Goal: Transaction & Acquisition: Purchase product/service

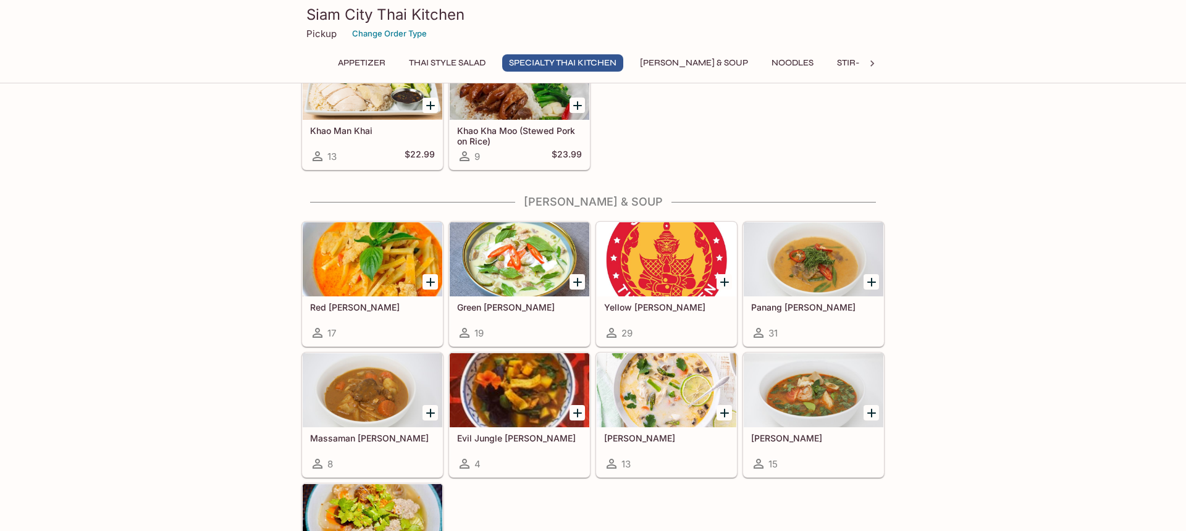
scroll to position [856, 0]
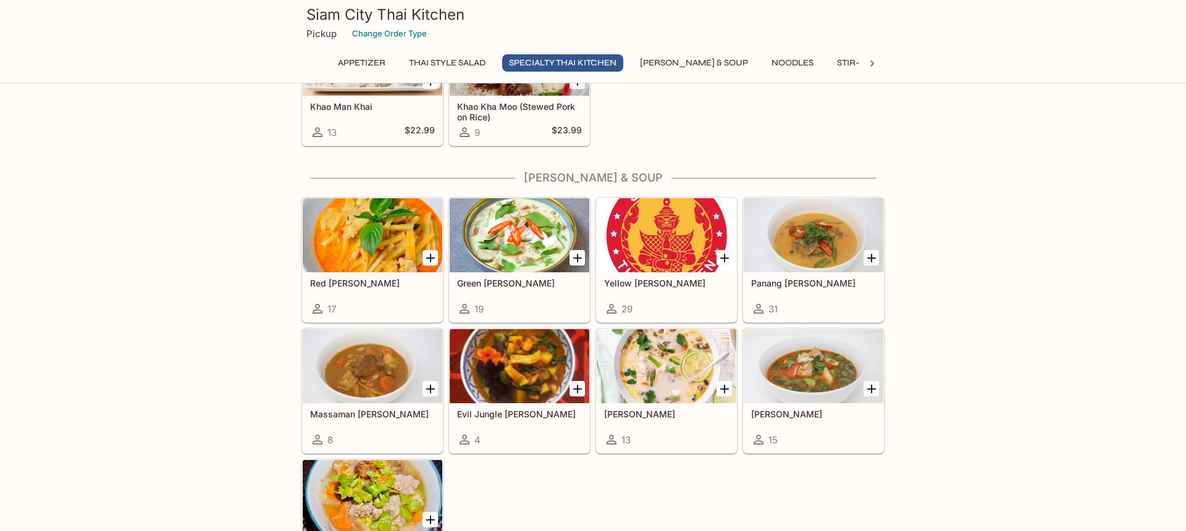
click at [792, 259] on div at bounding box center [814, 235] width 140 height 74
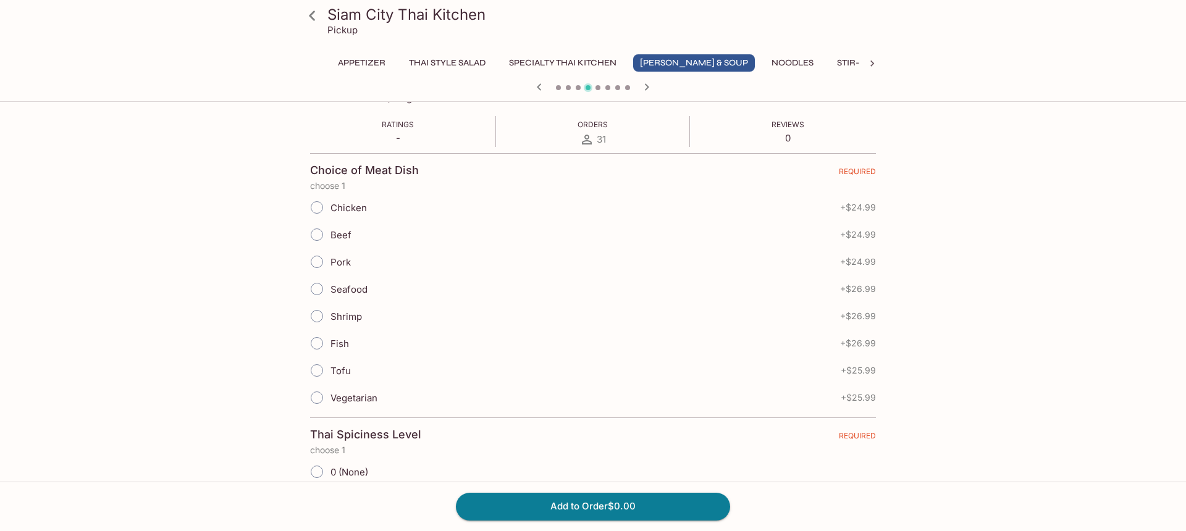
scroll to position [301, 0]
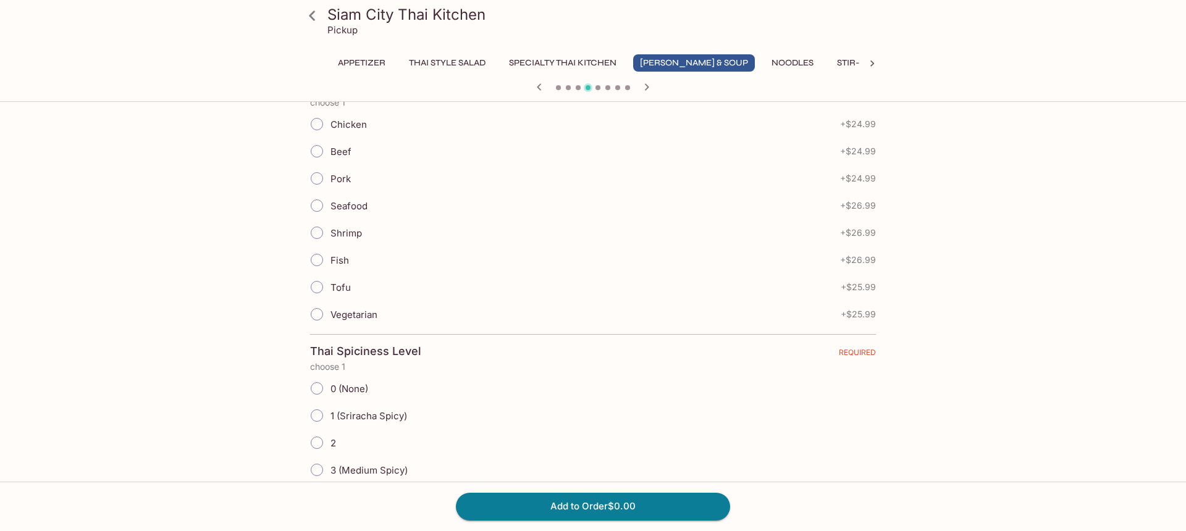
click at [322, 122] on input "Chicken" at bounding box center [317, 124] width 26 height 26
radio input "true"
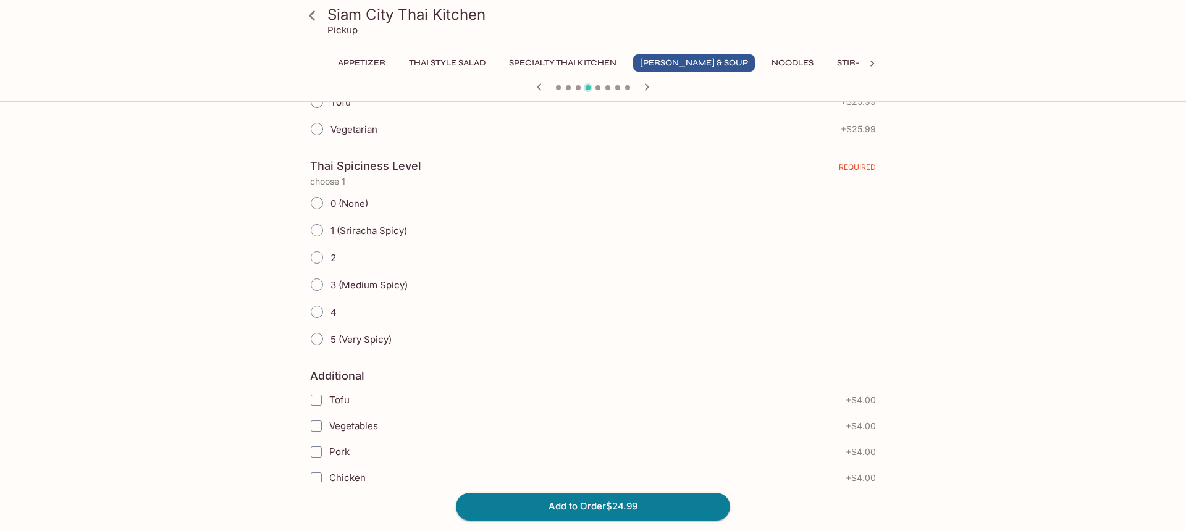
scroll to position [479, 0]
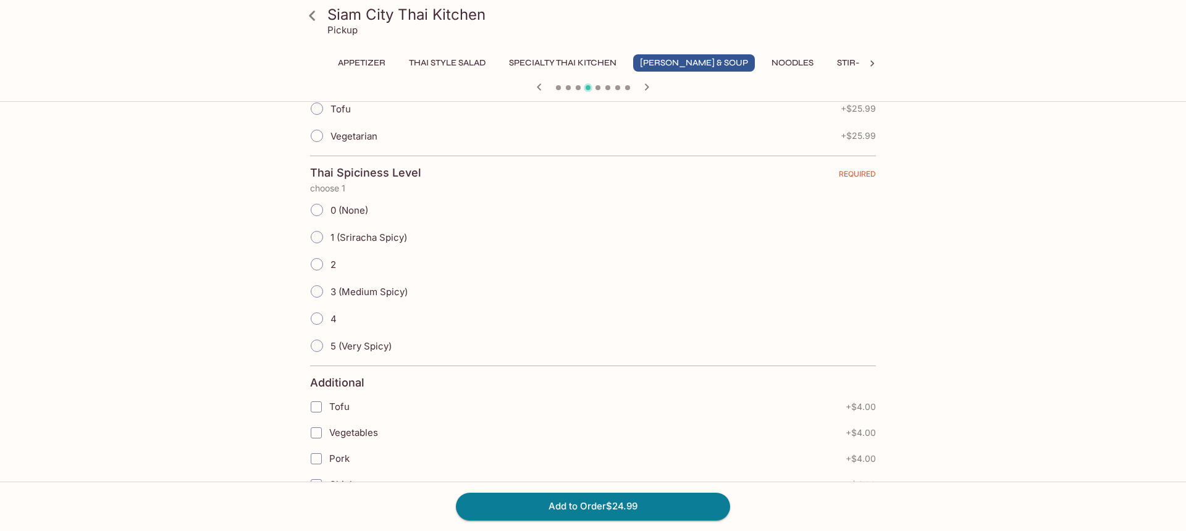
click at [315, 239] on input "1 (Sriracha Spicy)" at bounding box center [317, 237] width 26 height 26
radio input "true"
click at [725, 394] on label "Tofu" at bounding box center [515, 407] width 424 height 26
click at [329, 395] on input "Tofu" at bounding box center [316, 407] width 25 height 25
click at [312, 410] on input "Tofu" at bounding box center [316, 407] width 25 height 25
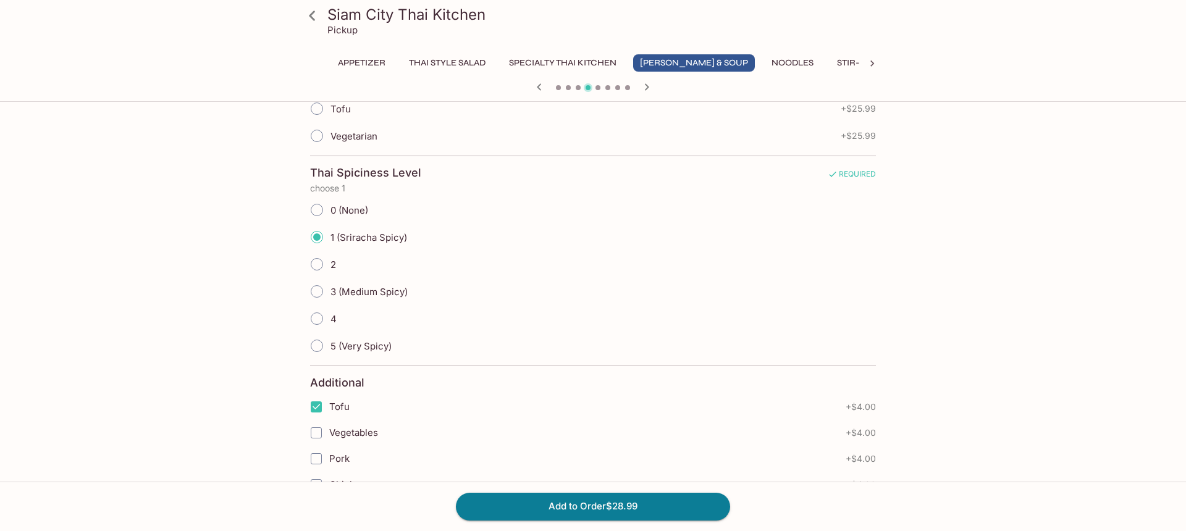
checkbox input "false"
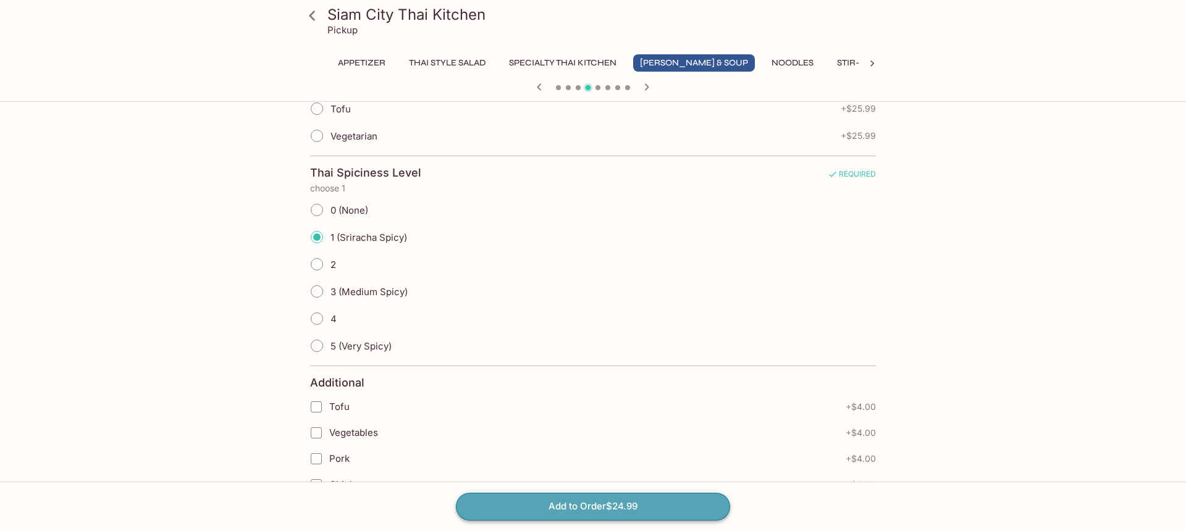
click at [591, 502] on button "Add to Order $24.99" at bounding box center [593, 506] width 274 height 27
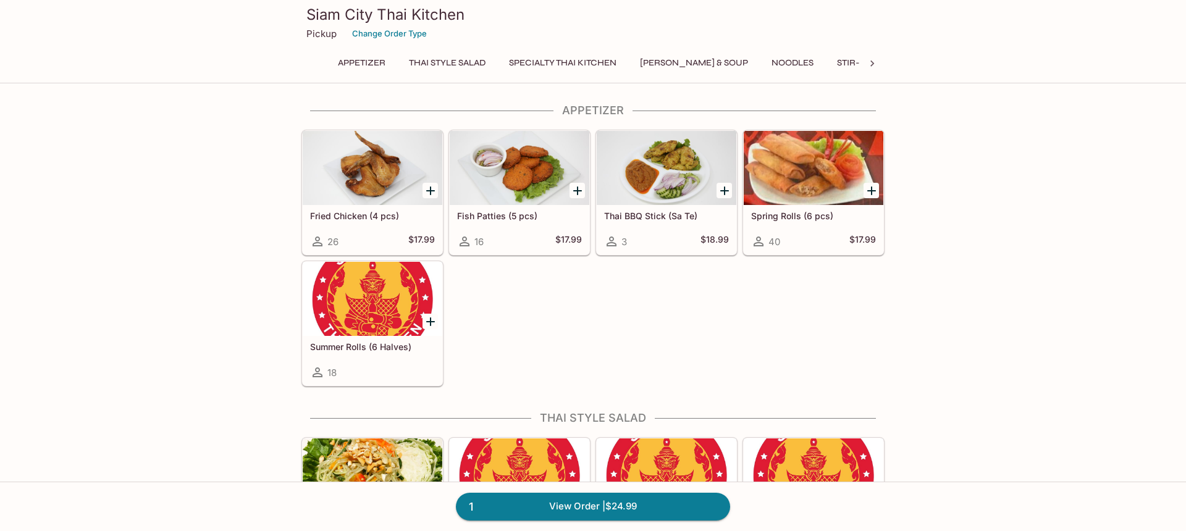
click at [873, 64] on icon at bounding box center [872, 63] width 12 height 12
click at [687, 62] on button "Side Orders" at bounding box center [721, 62] width 70 height 17
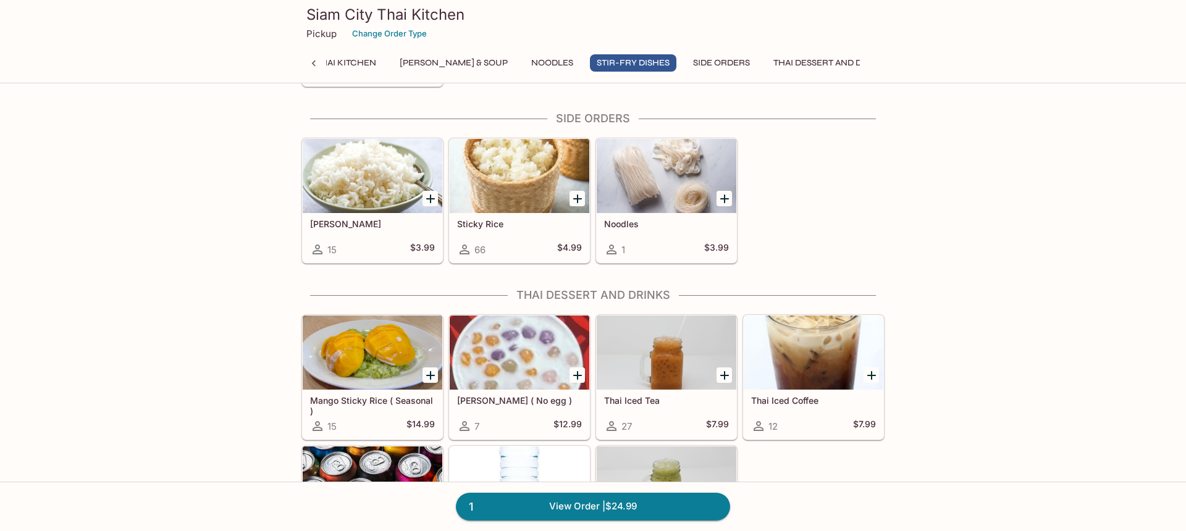
scroll to position [2107, 0]
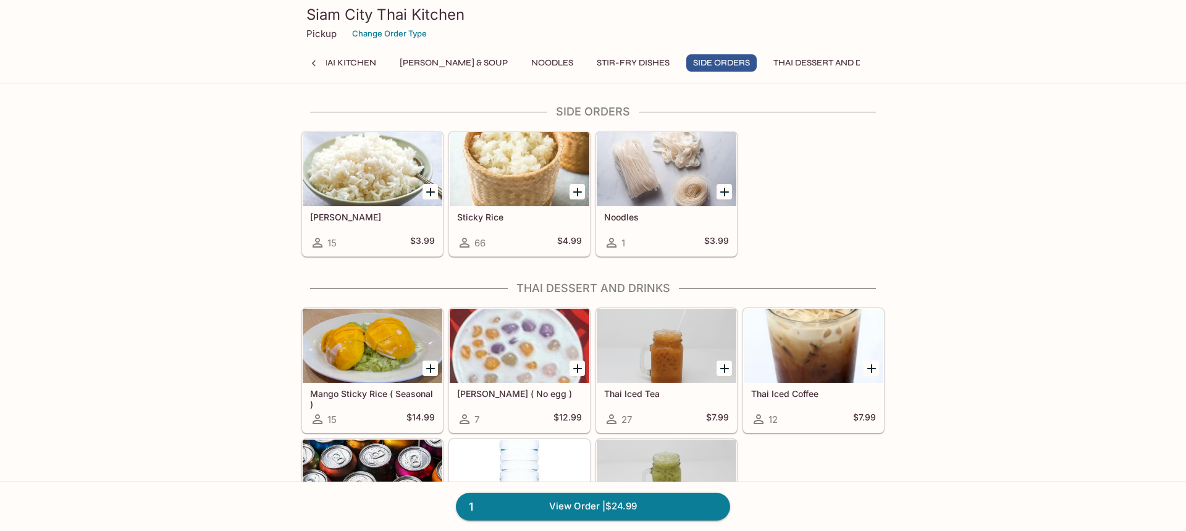
click at [362, 173] on div at bounding box center [373, 169] width 140 height 74
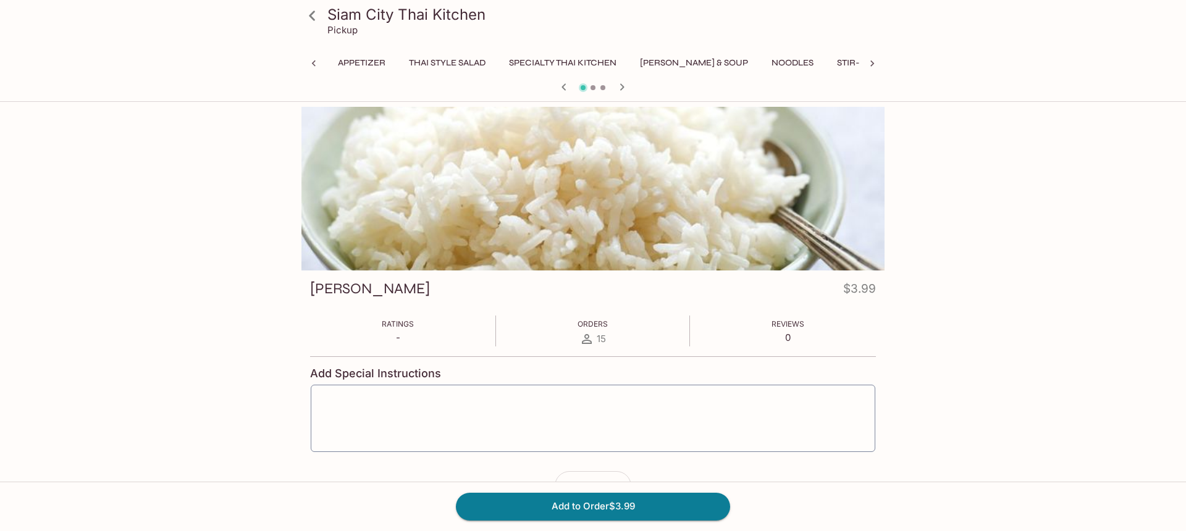
scroll to position [0, 100]
click at [662, 506] on button "Add to Order $3.99" at bounding box center [593, 506] width 274 height 27
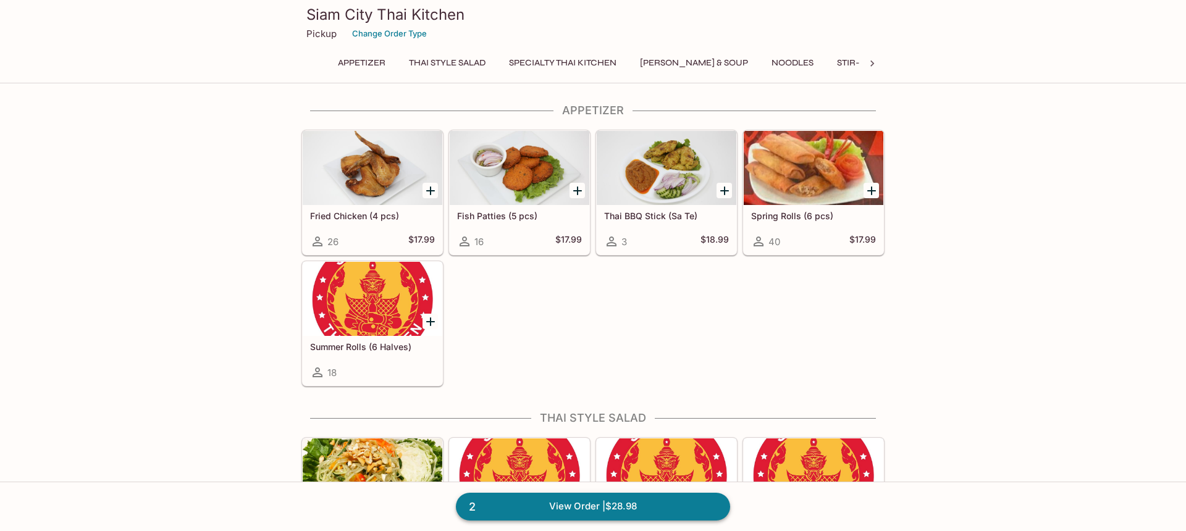
click at [659, 507] on link "2 View Order | $28.98" at bounding box center [593, 506] width 274 height 27
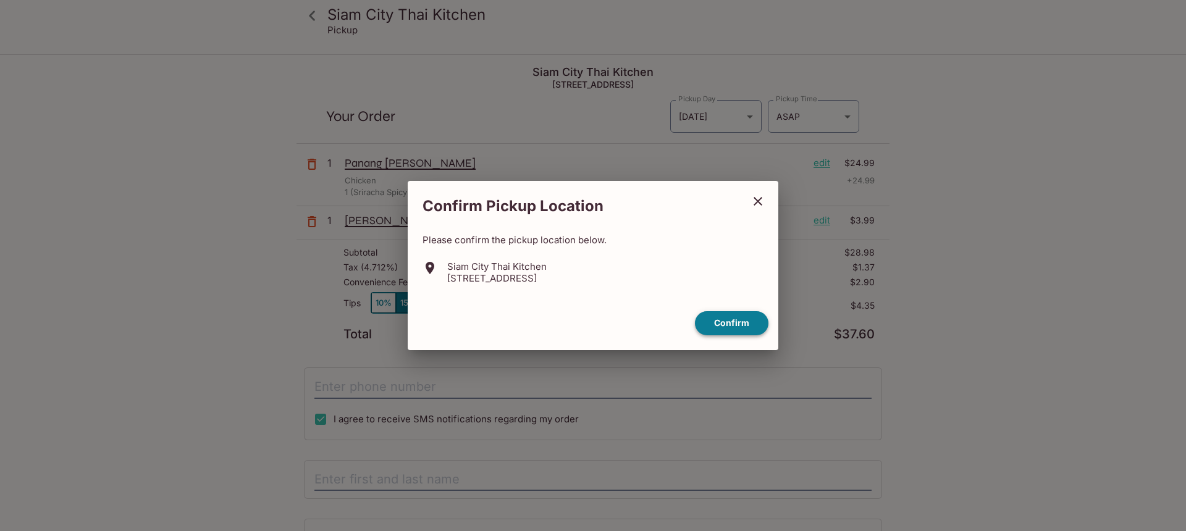
click at [745, 323] on button "Confirm" at bounding box center [732, 323] width 74 height 24
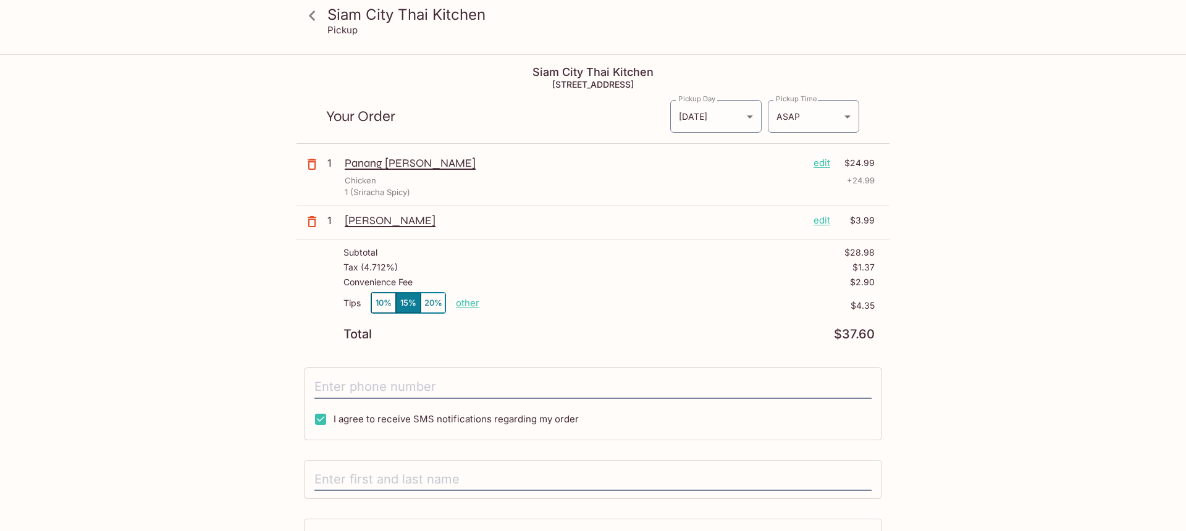
click at [379, 307] on button "10%" at bounding box center [383, 303] width 25 height 20
